Goal: Book appointment/travel/reservation

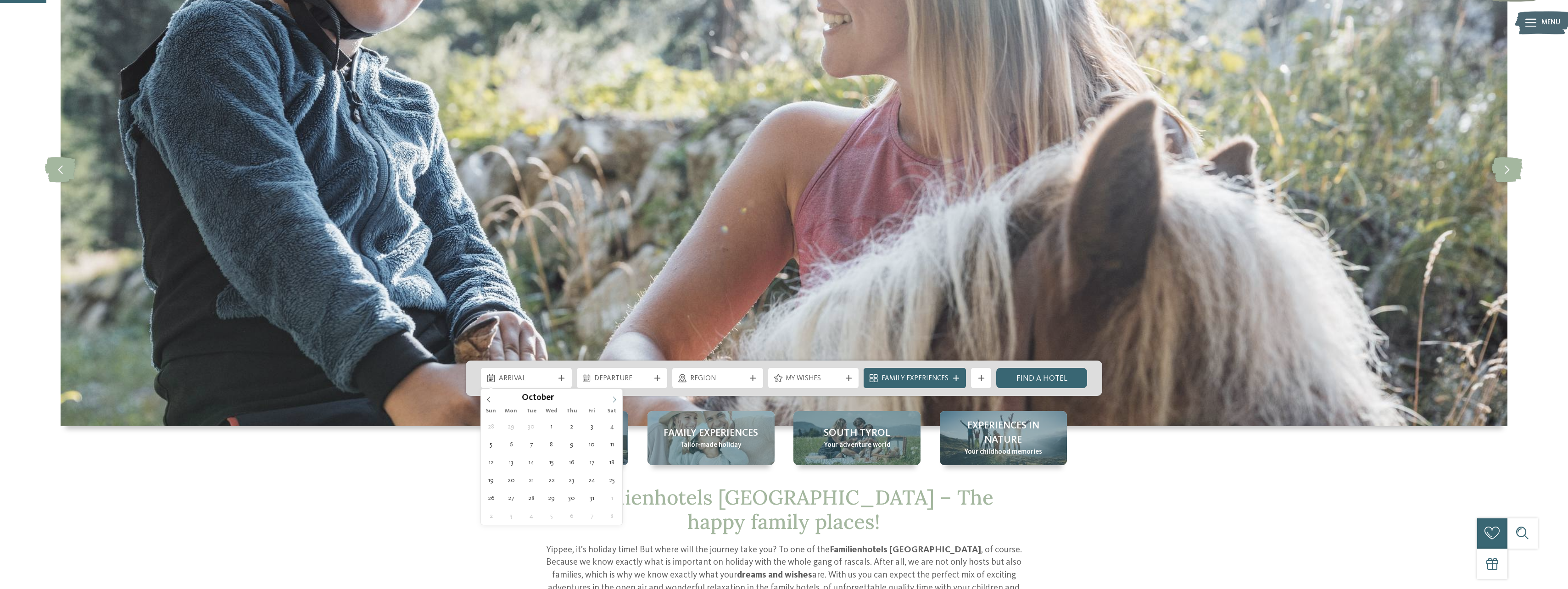
click at [616, 400] on icon at bounding box center [614, 399] width 6 height 6
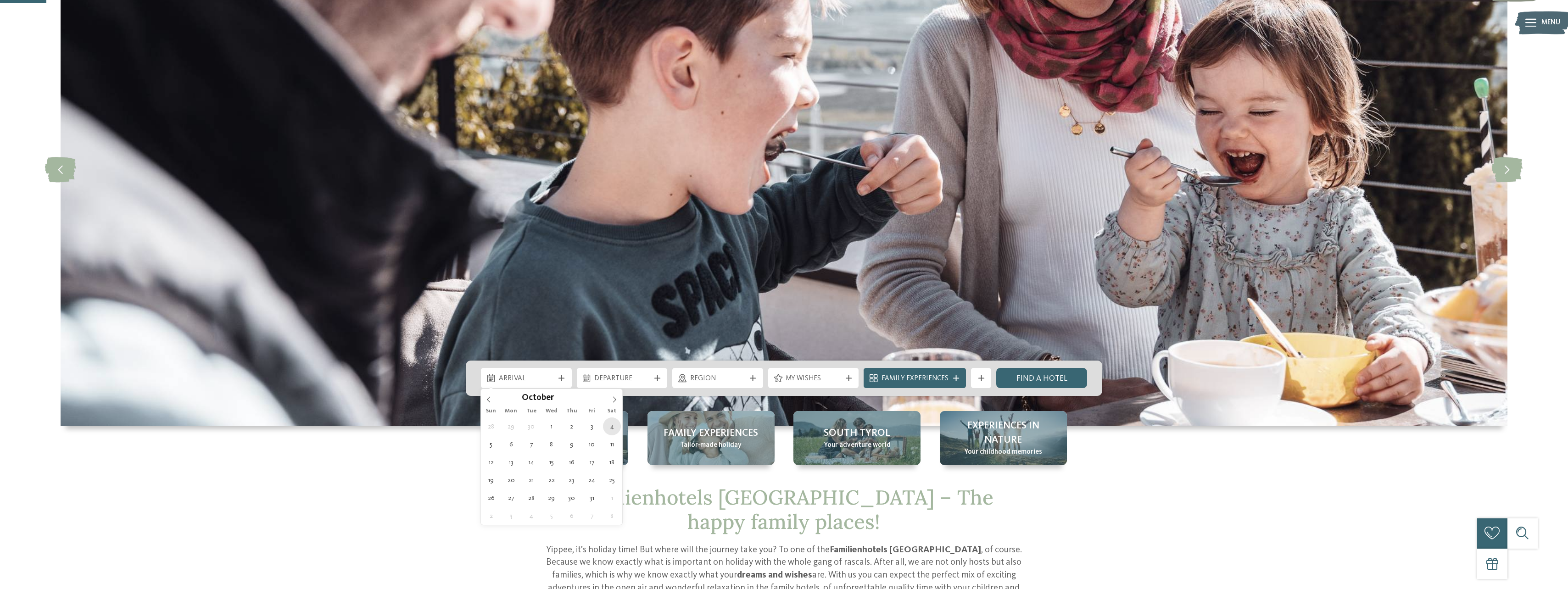
type div "[DATE]"
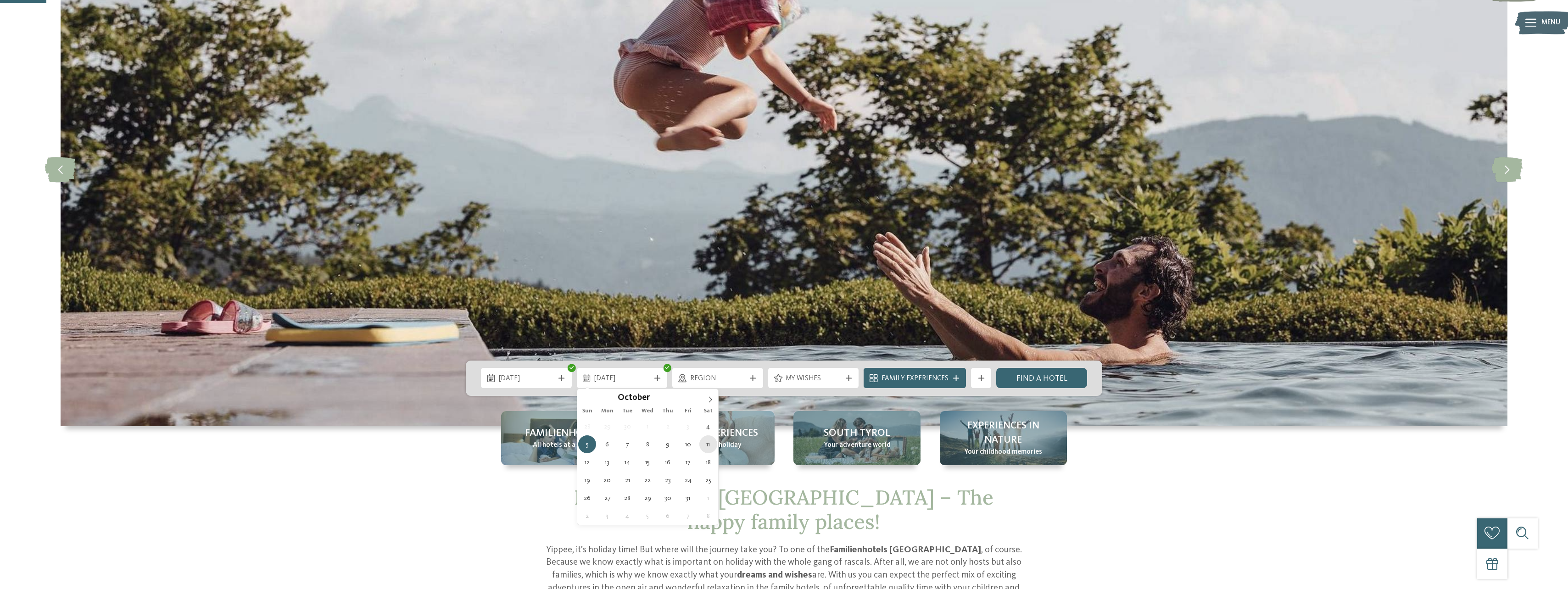
type div "[DATE]"
click at [707, 443] on span "Tailor-made holiday" at bounding box center [711, 445] width 61 height 10
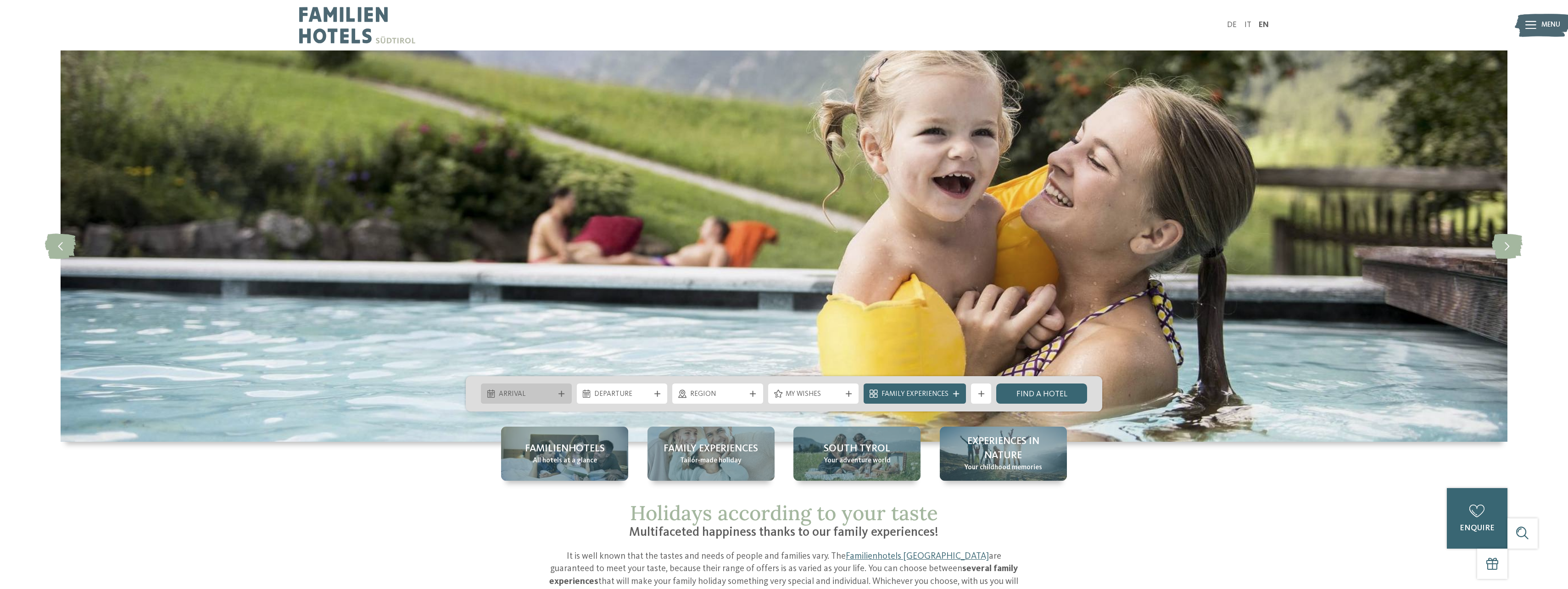
click at [559, 391] on icon at bounding box center [561, 394] width 6 height 6
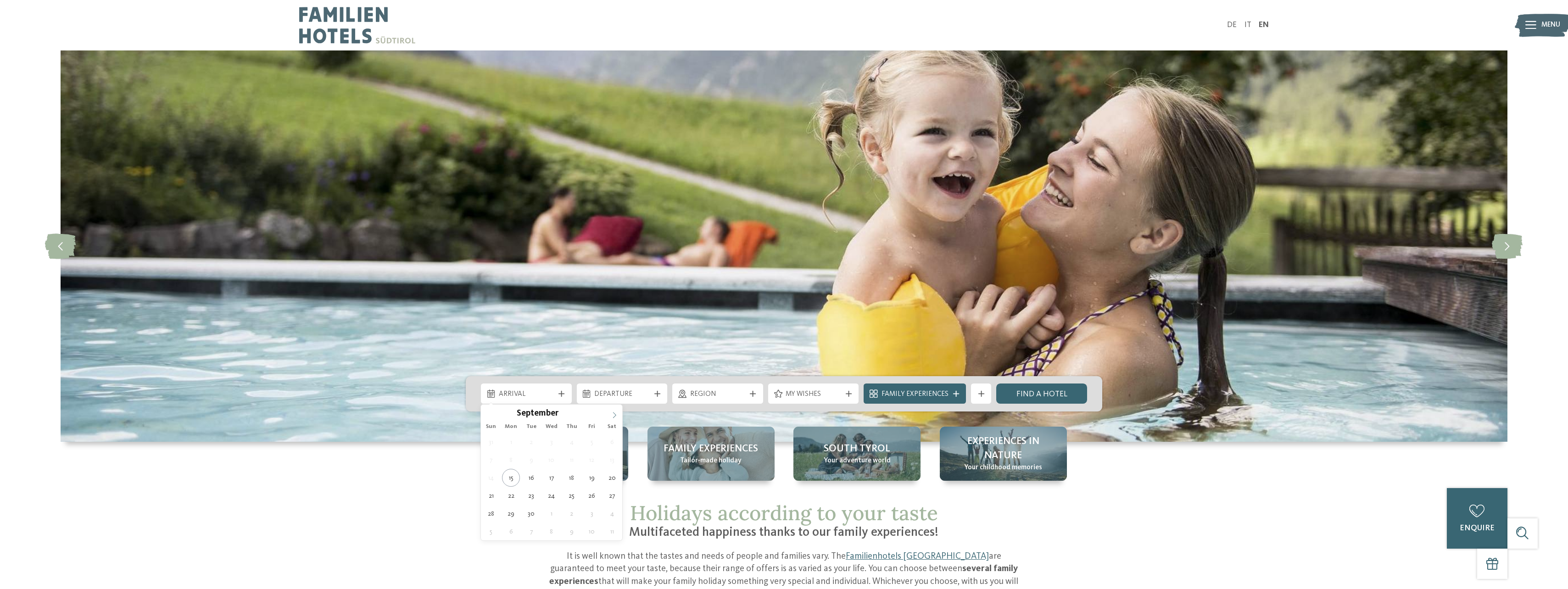
click at [613, 414] on icon at bounding box center [614, 414] width 6 height 6
type div "[DATE]"
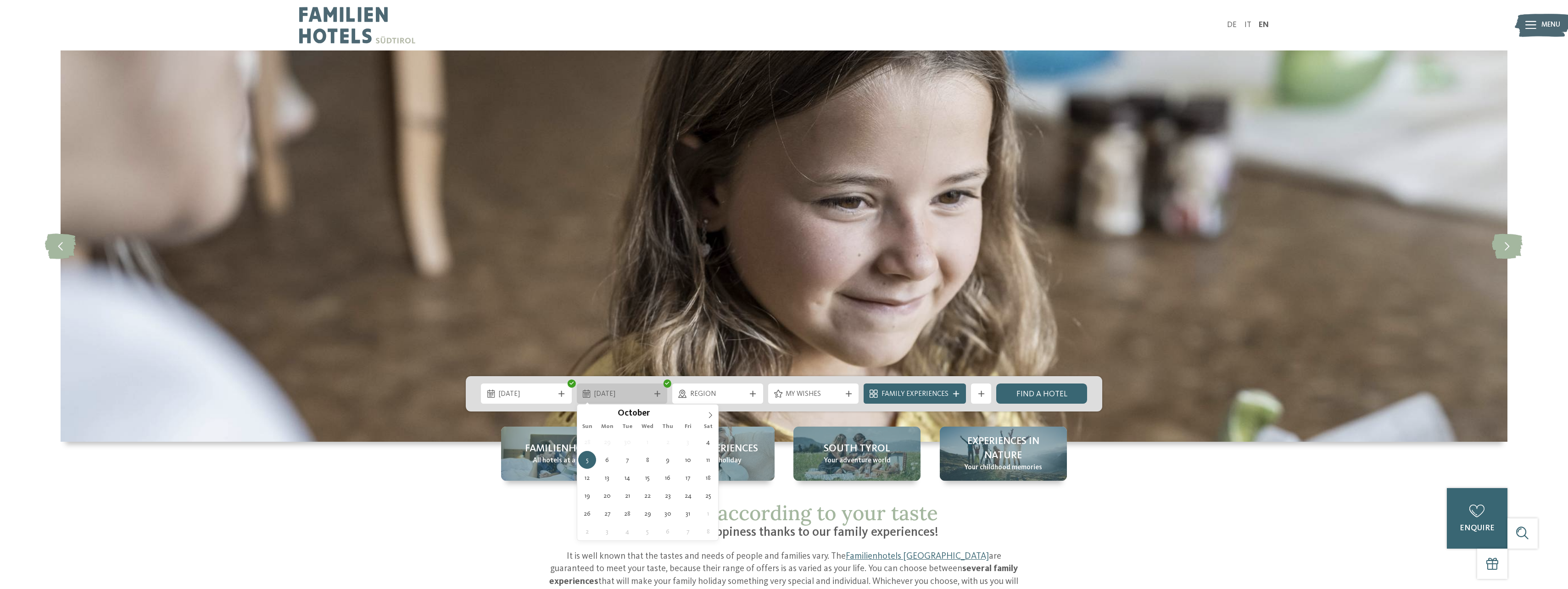
click at [661, 397] on div "05.10.2025" at bounding box center [622, 394] width 91 height 20
type div "[DATE]"
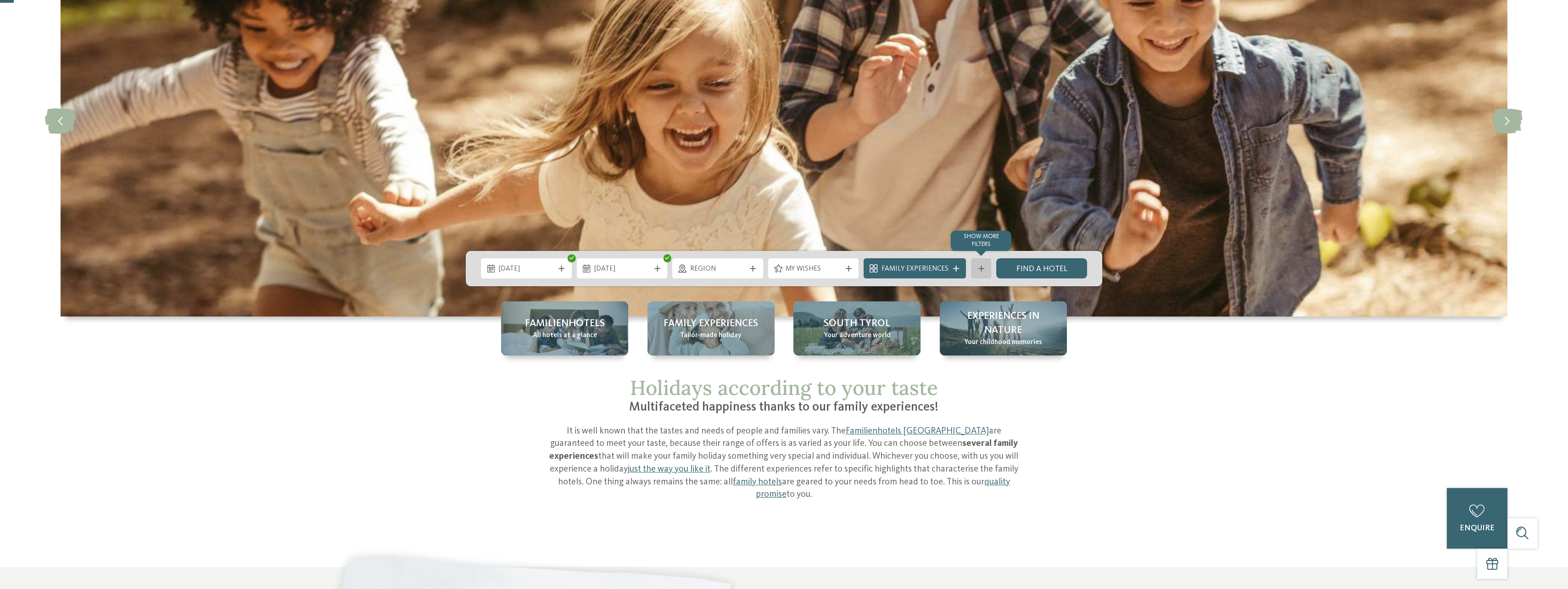
scroll to position [138, 0]
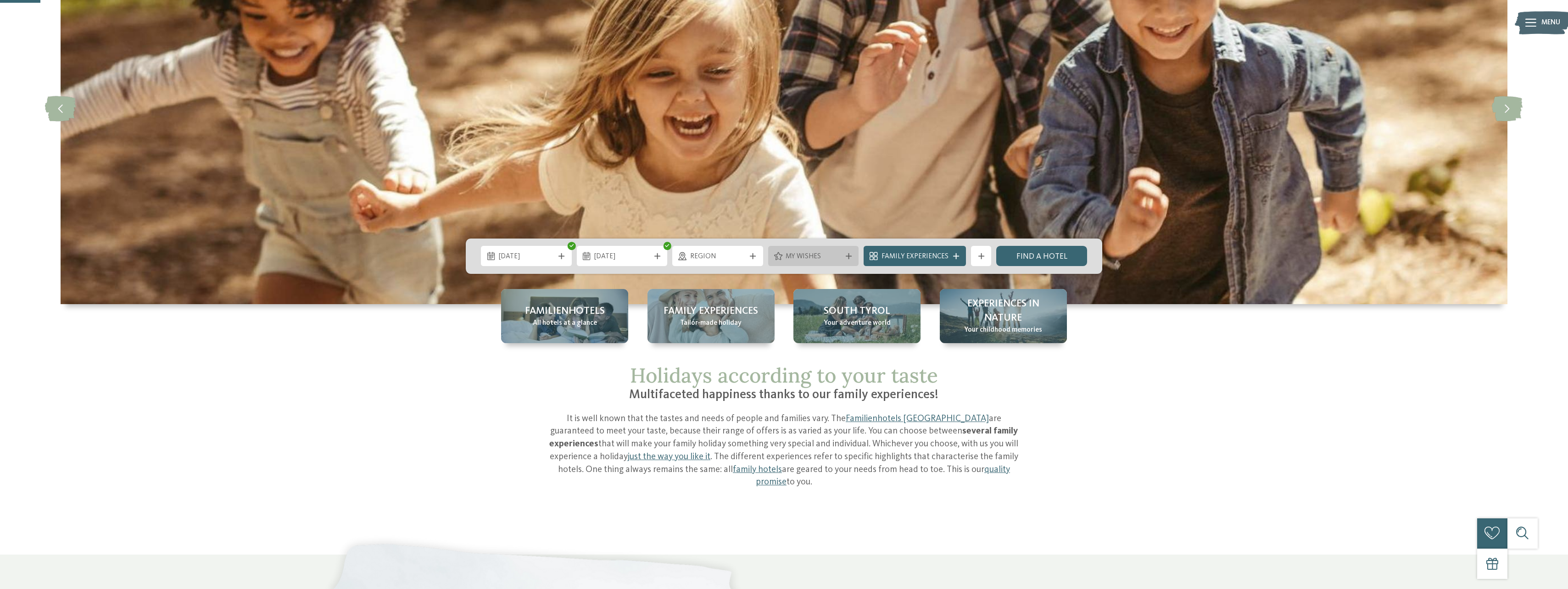
click at [852, 254] on icon at bounding box center [849, 256] width 6 height 6
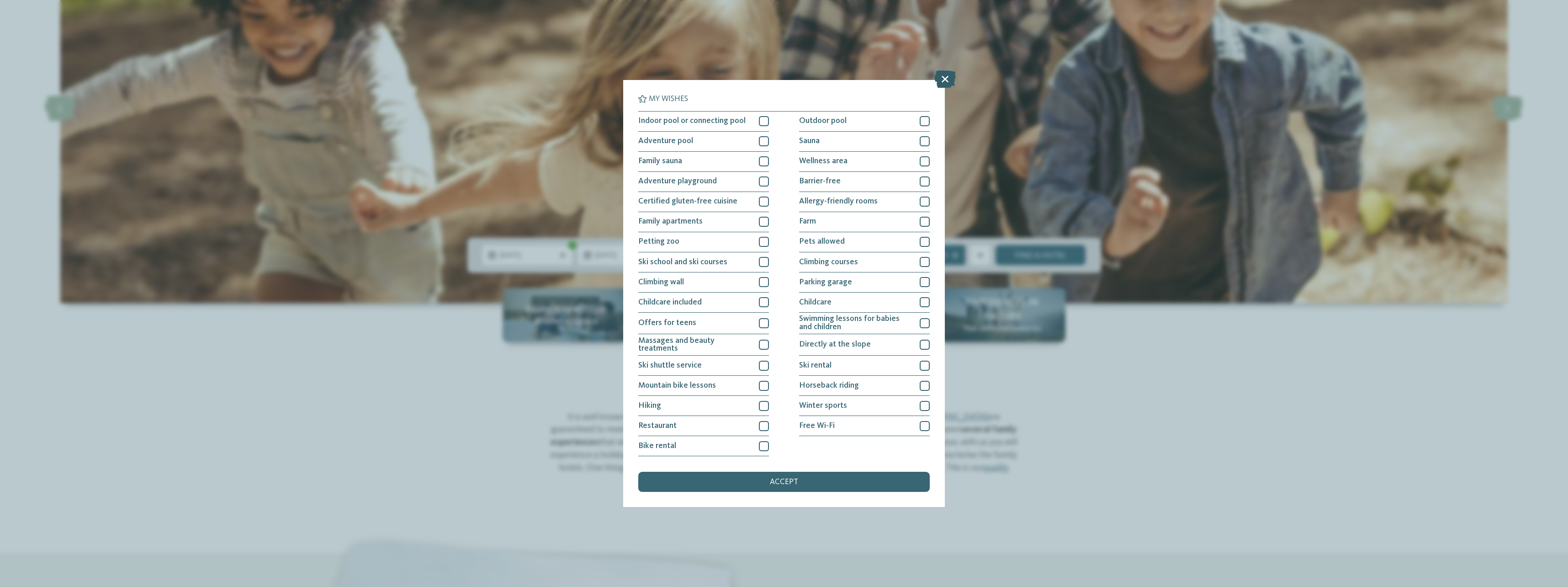
click at [944, 74] on icon at bounding box center [945, 79] width 22 height 17
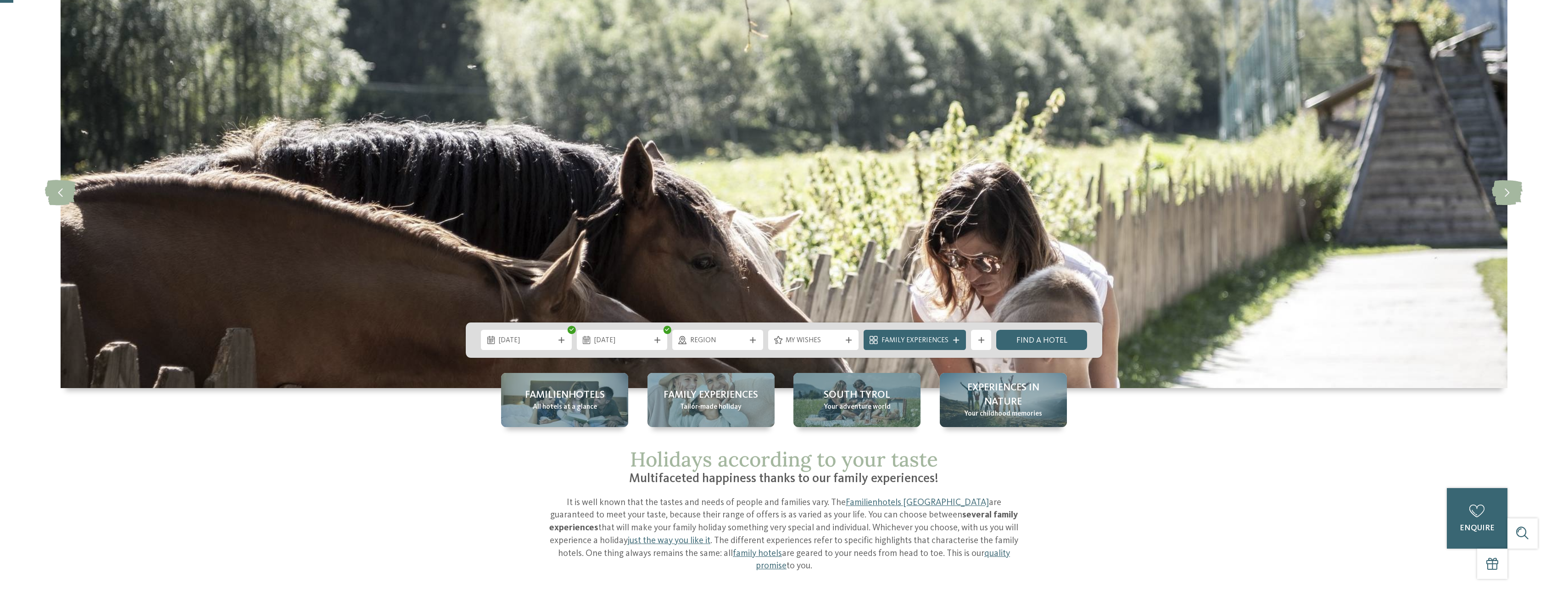
scroll to position [46, 0]
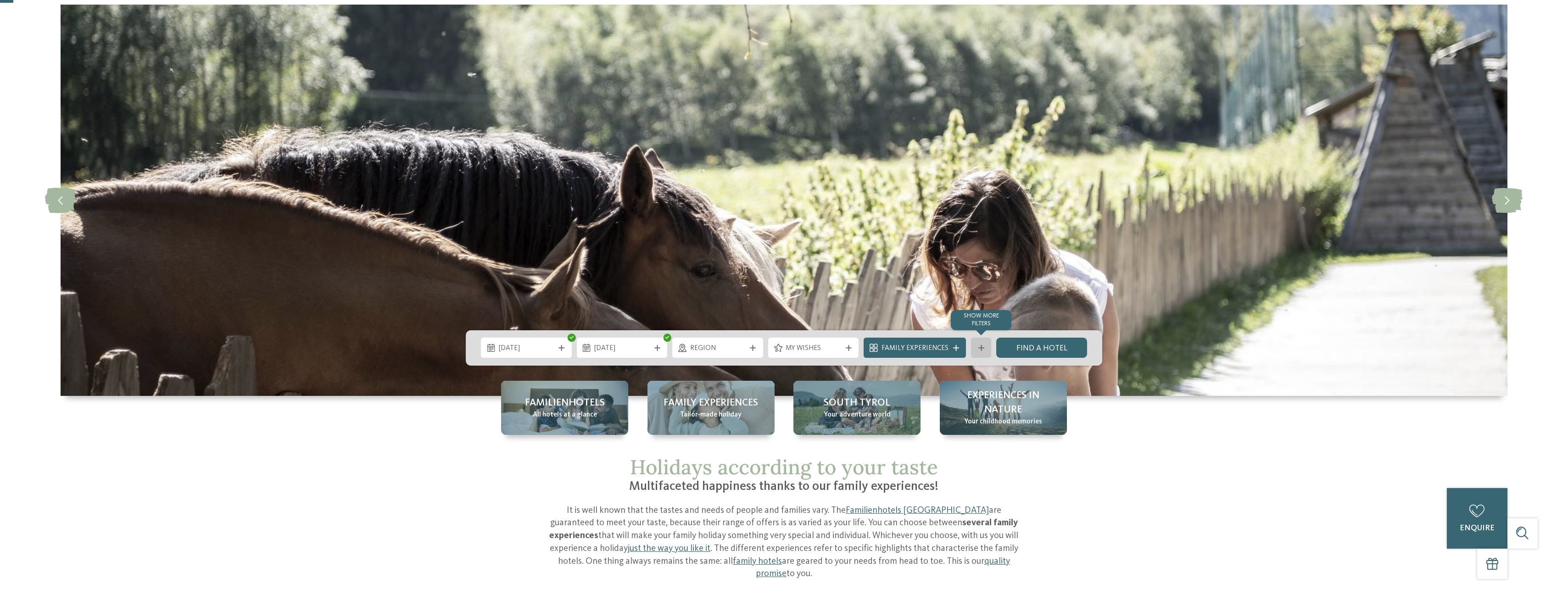
click at [987, 343] on div "Show more filters" at bounding box center [981, 348] width 20 height 20
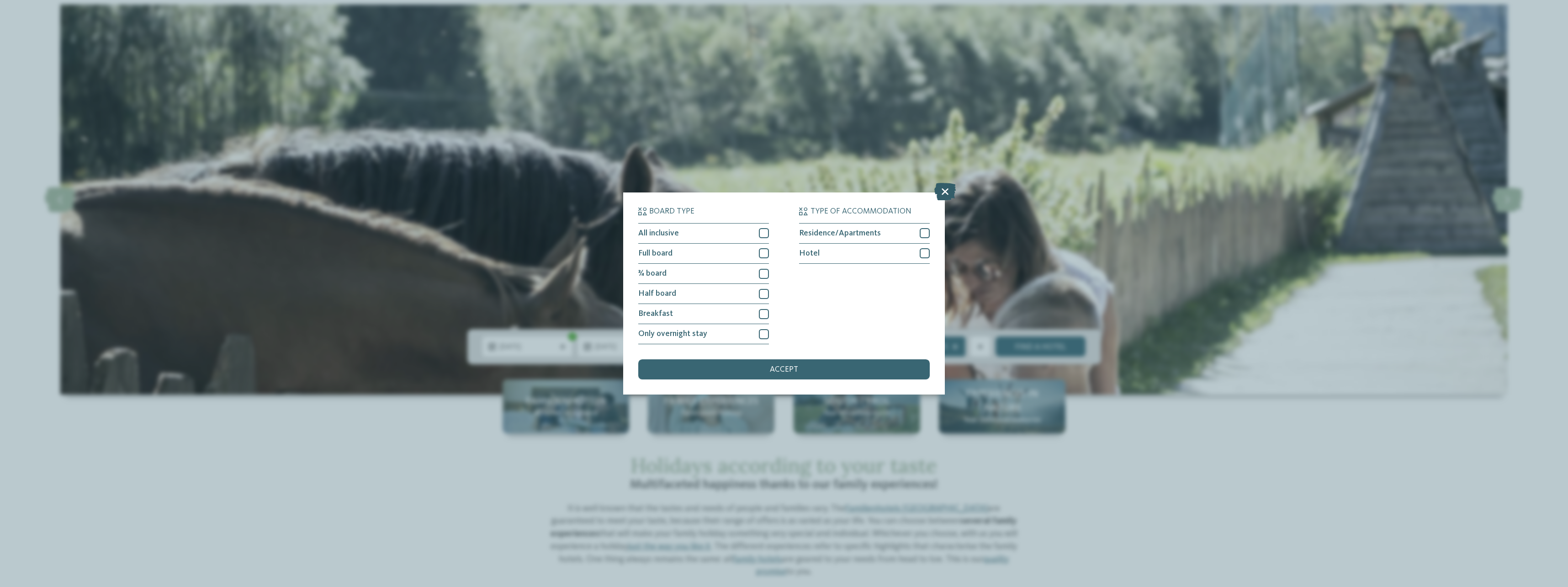
click at [945, 191] on icon at bounding box center [945, 191] width 22 height 17
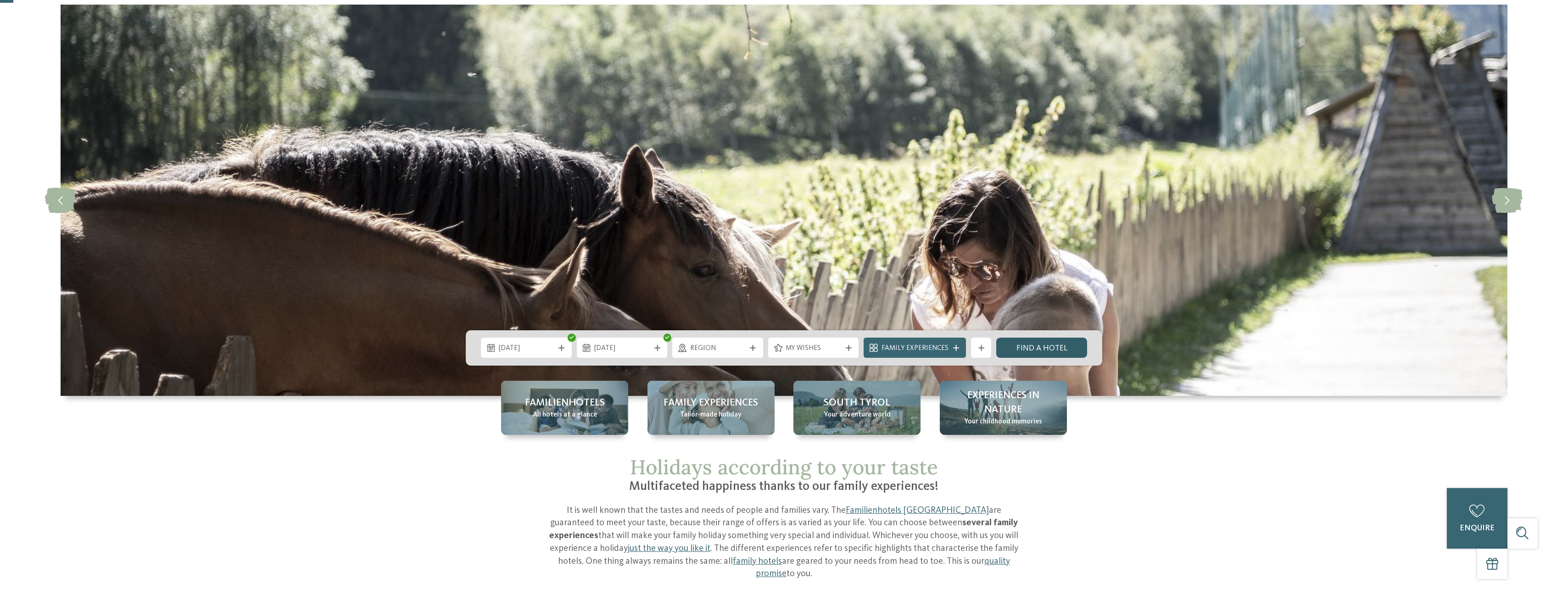
click at [1028, 340] on link "Find a hotel" at bounding box center [1042, 348] width 91 height 20
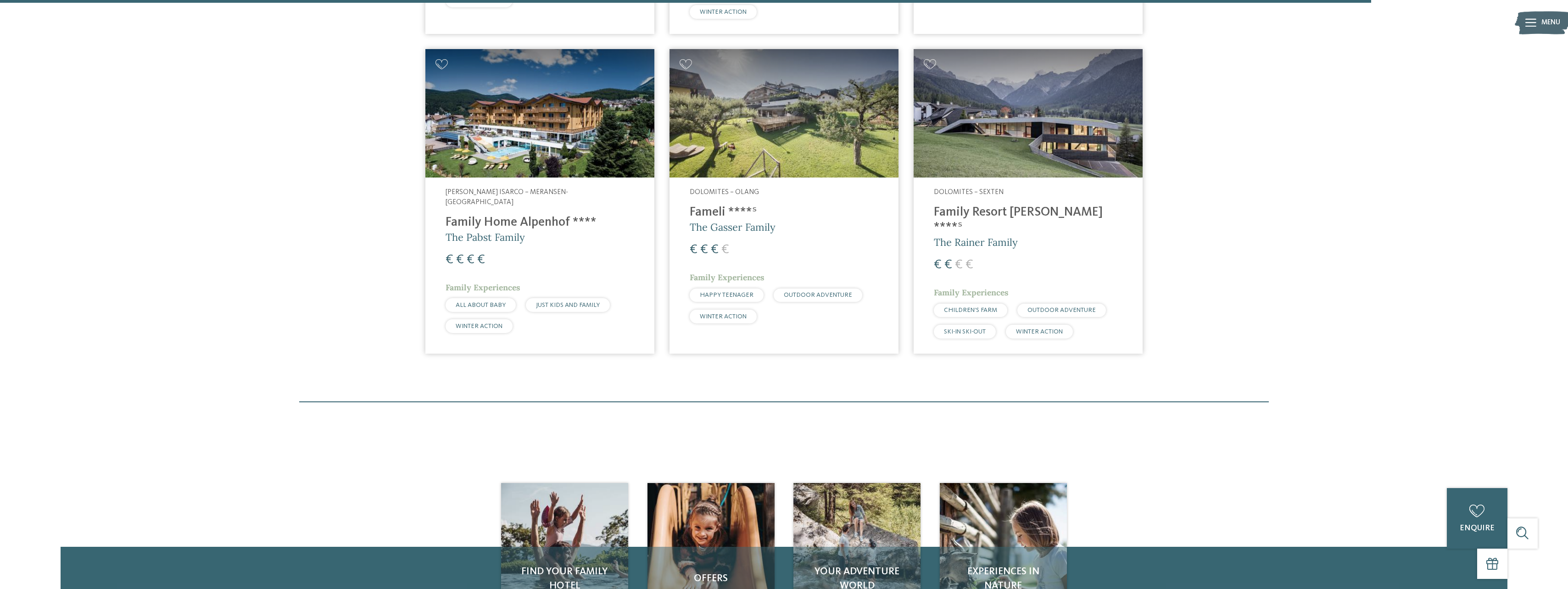
scroll to position [1871, 0]
